Goal: Navigation & Orientation: Find specific page/section

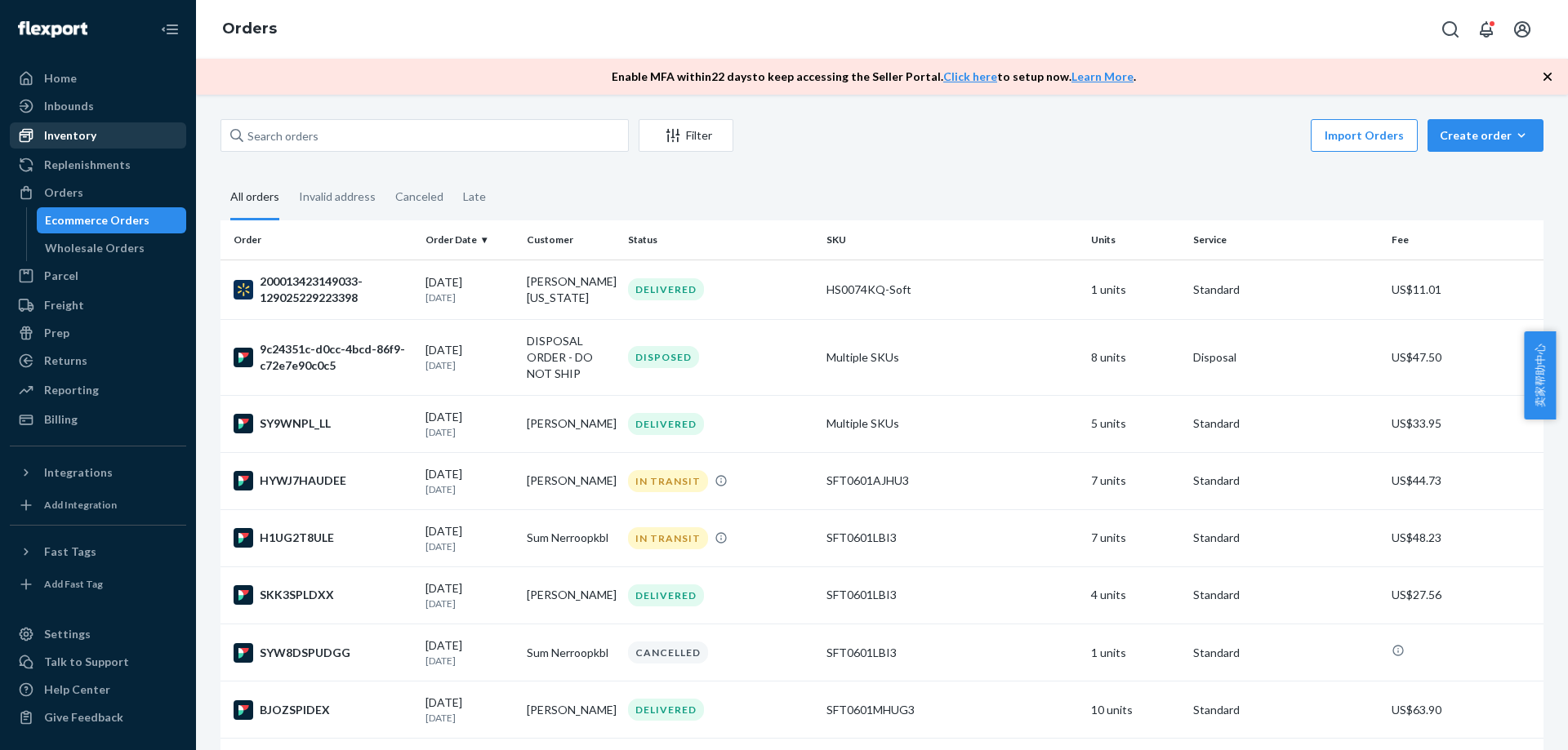
click at [62, 138] on div "Inventory" at bounding box center [70, 136] width 52 height 17
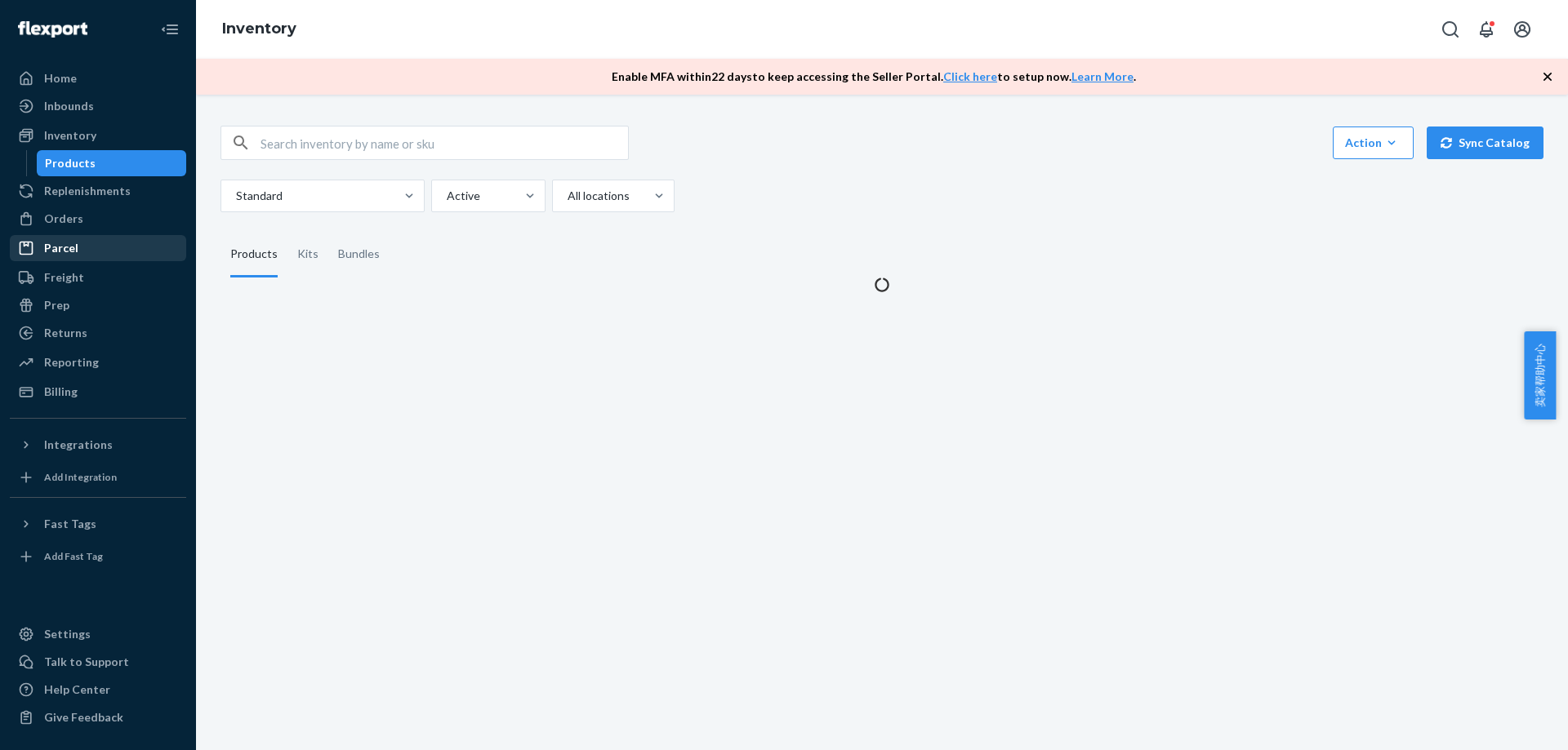
drag, startPoint x: 85, startPoint y: 227, endPoint x: 183, endPoint y: 250, distance: 100.7
click at [85, 227] on div "Orders" at bounding box center [97, 218] width 173 height 23
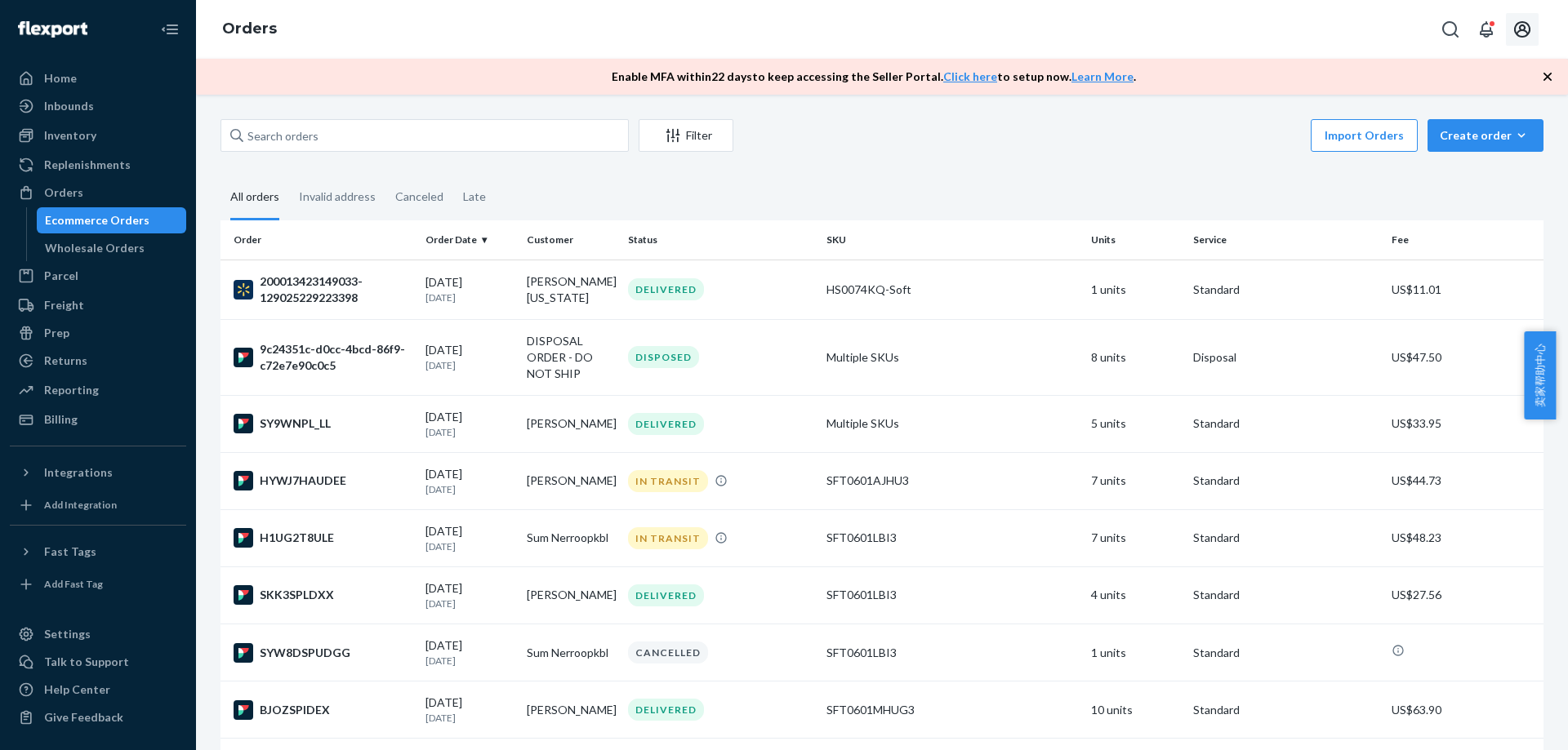
click at [1520, 29] on icon "Open account menu" at bounding box center [1522, 29] width 17 height 17
click at [1485, 176] on div "Log out" at bounding box center [1484, 191] width 123 height 30
